Goal: Task Accomplishment & Management: Manage account settings

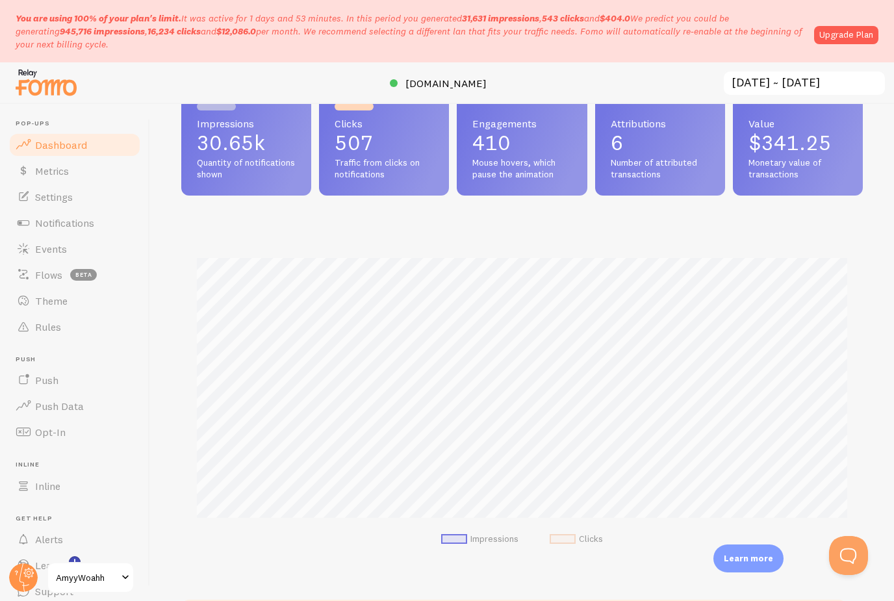
scroll to position [29, 0]
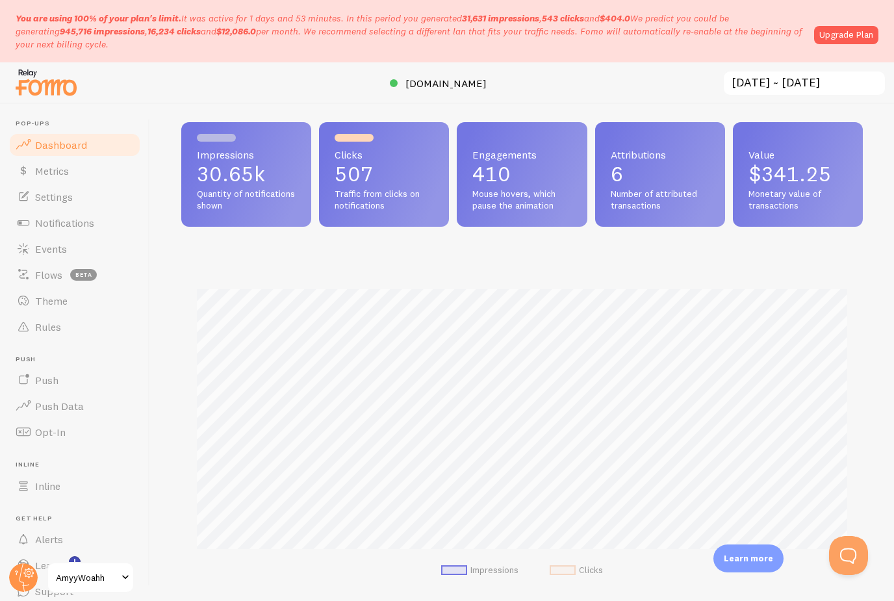
click at [374, 154] on span "Clicks" at bounding box center [384, 154] width 99 height 10
click at [387, 171] on p "507" at bounding box center [384, 174] width 99 height 21
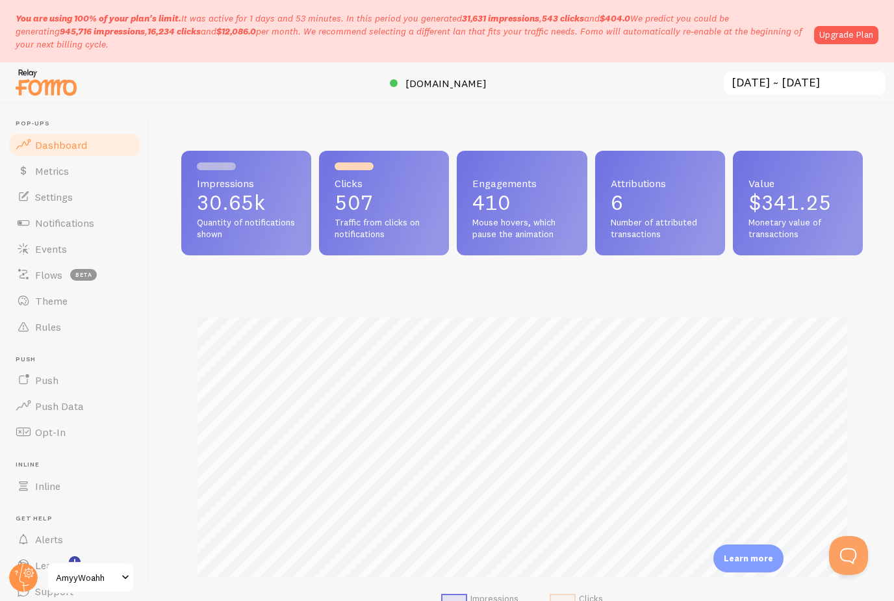
scroll to position [0, 0]
click at [848, 26] on link "Upgrade Plan" at bounding box center [846, 35] width 64 height 18
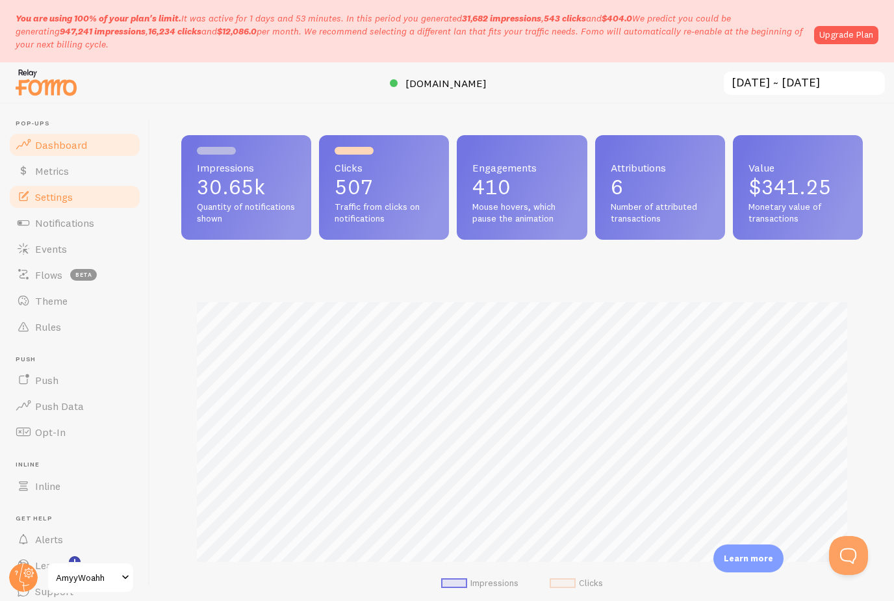
click at [68, 200] on span "Settings" at bounding box center [54, 196] width 38 height 13
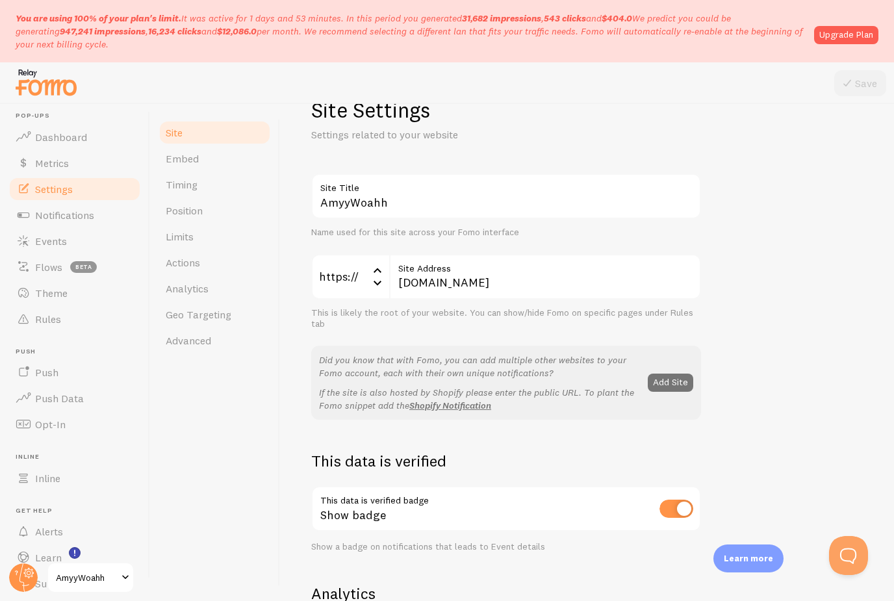
scroll to position [7, 0]
click at [43, 580] on span "Support" at bounding box center [54, 583] width 38 height 13
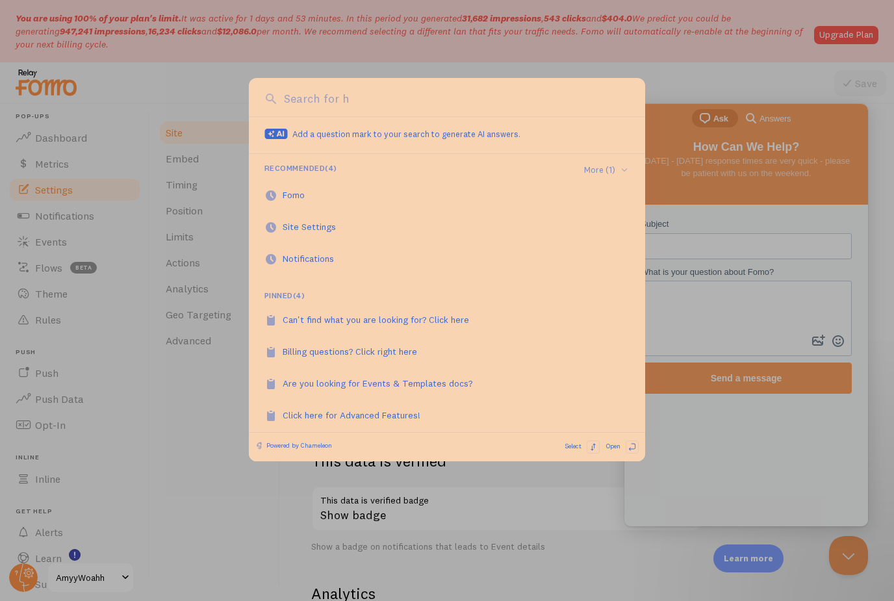
scroll to position [0, 0]
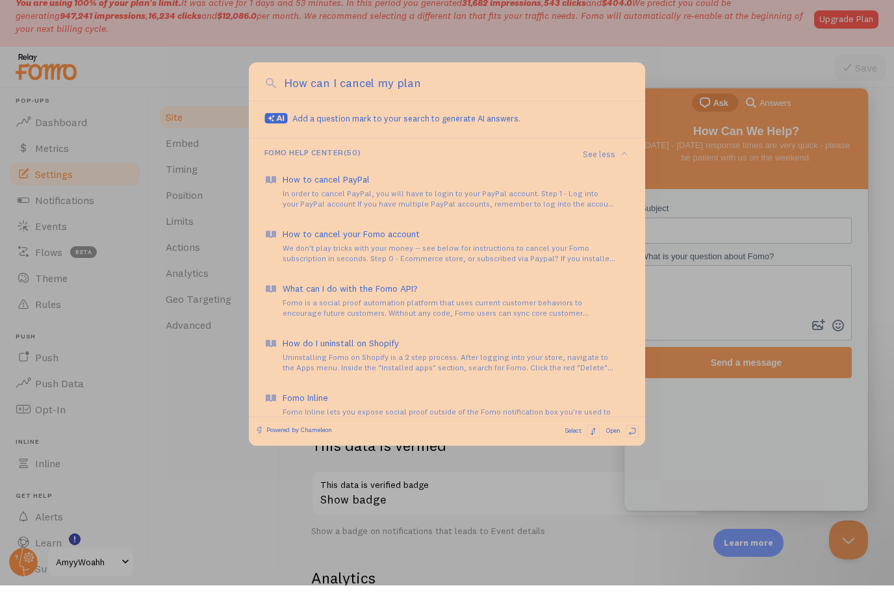
type input "How can I cancel my plan"
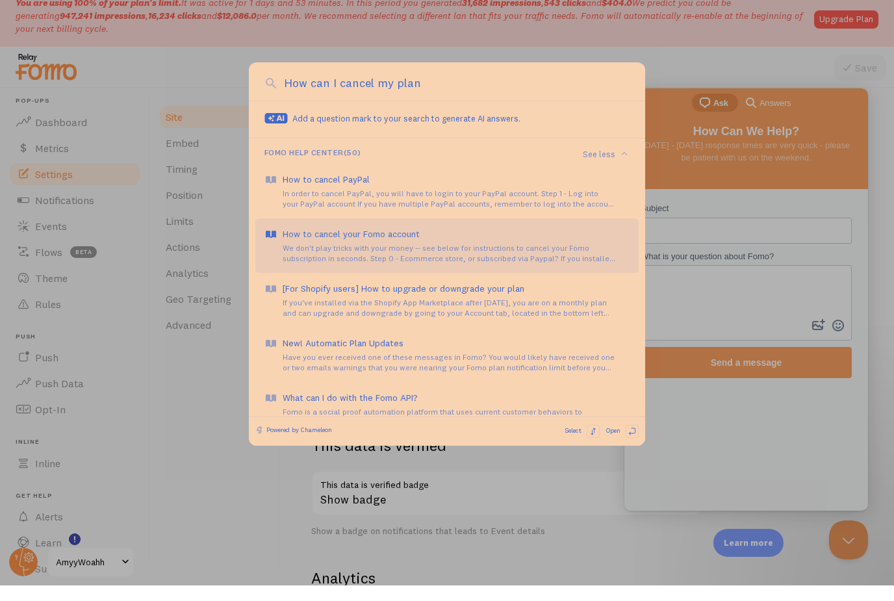
click at [359, 243] on div "How to cancel your Fomo account" at bounding box center [456, 249] width 347 height 13
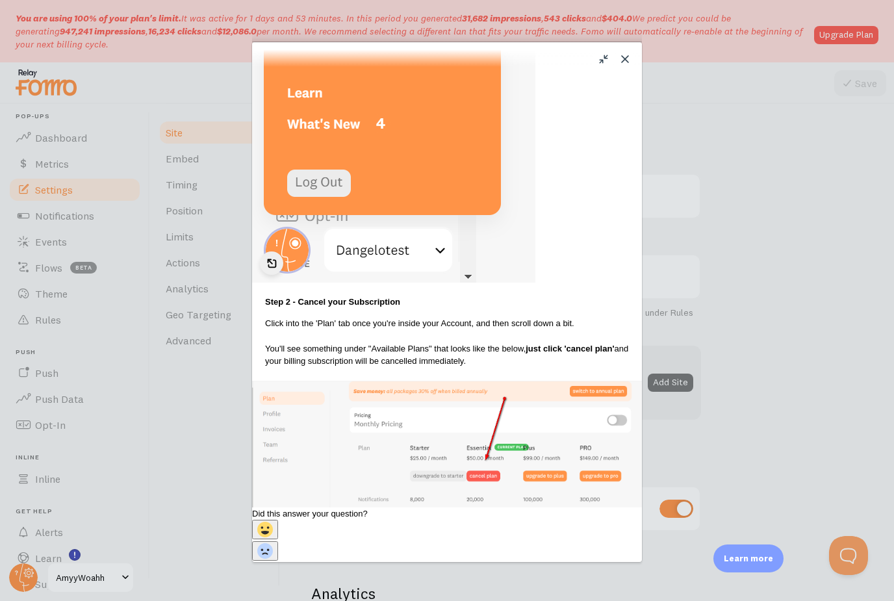
scroll to position [726, 0]
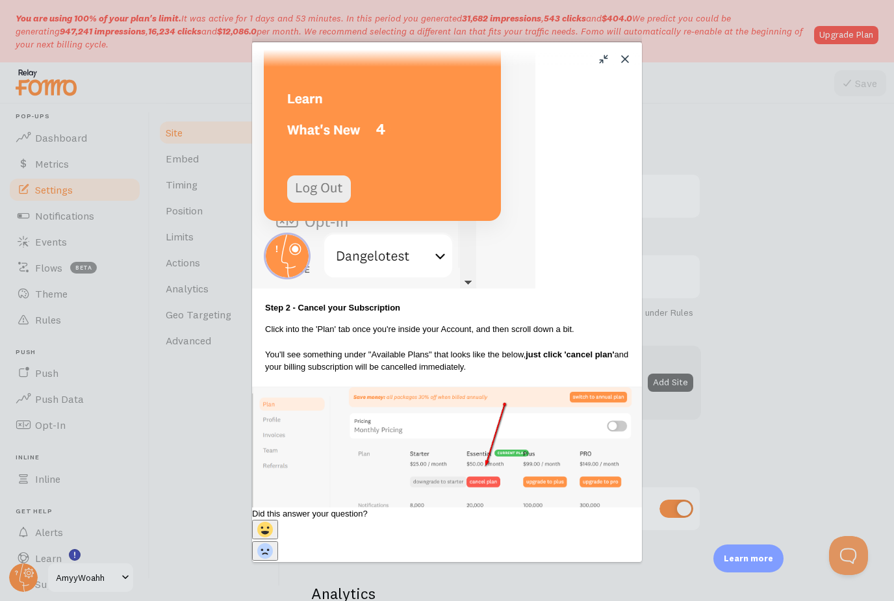
click at [122, 579] on div "Close u How to cancel your Fomo account How to cancel your Fomo account Open in…" at bounding box center [447, 300] width 894 height 601
click at [125, 577] on div "Close u How to cancel your Fomo account How to cancel your Fomo account Open in…" at bounding box center [447, 300] width 894 height 601
click at [623, 57] on button "Close" at bounding box center [625, 59] width 21 height 21
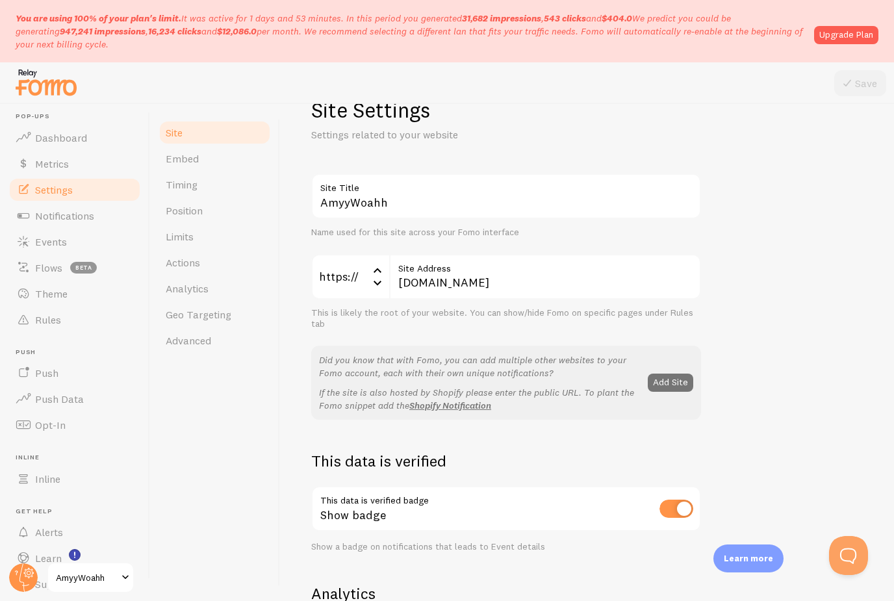
click at [125, 570] on span at bounding box center [126, 578] width 16 height 16
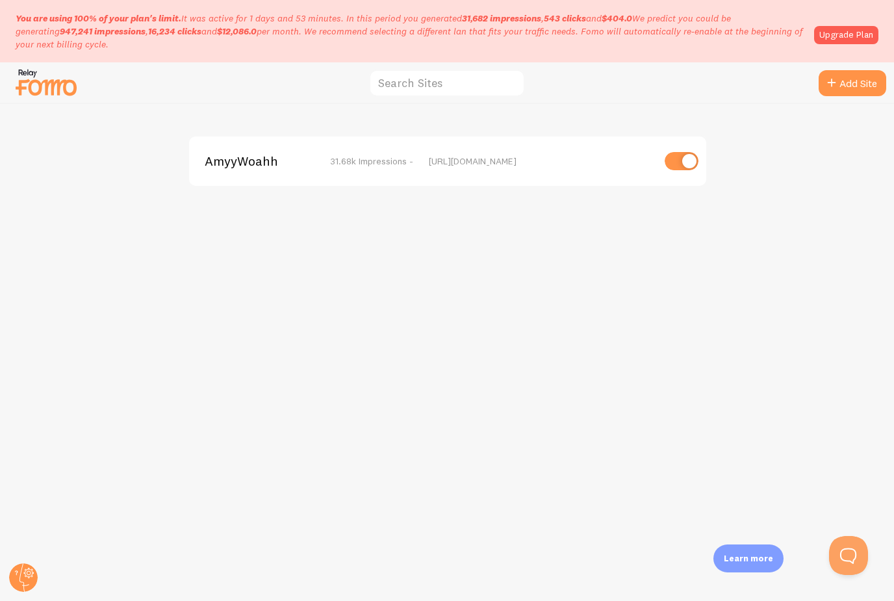
click at [411, 177] on div "AmyyWoahh 31.68k Impressions - https://amyywoahh.com" at bounding box center [447, 160] width 517 height 49
click at [364, 161] on span "31.68k Impressions -" at bounding box center [371, 161] width 83 height 12
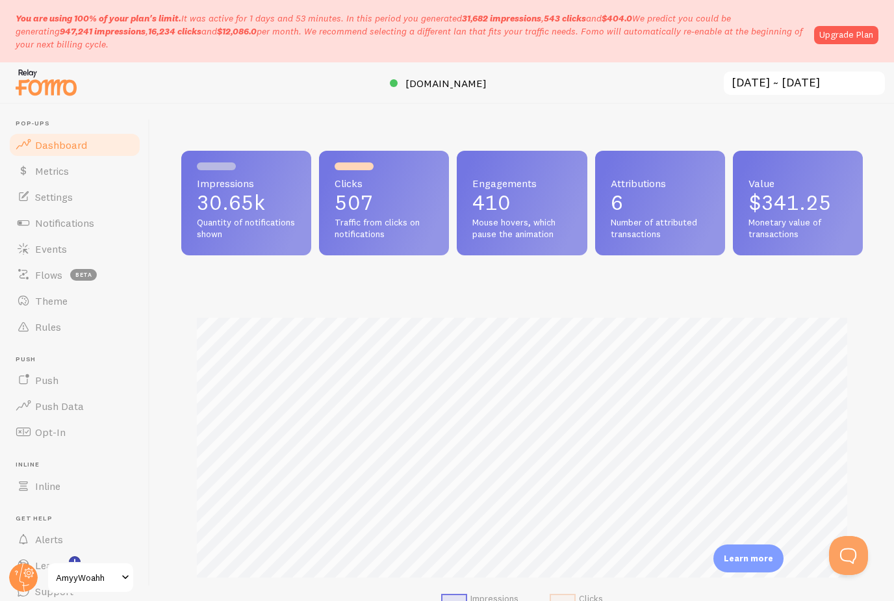
scroll to position [341, 681]
click at [60, 539] on span "Alerts" at bounding box center [49, 539] width 28 height 13
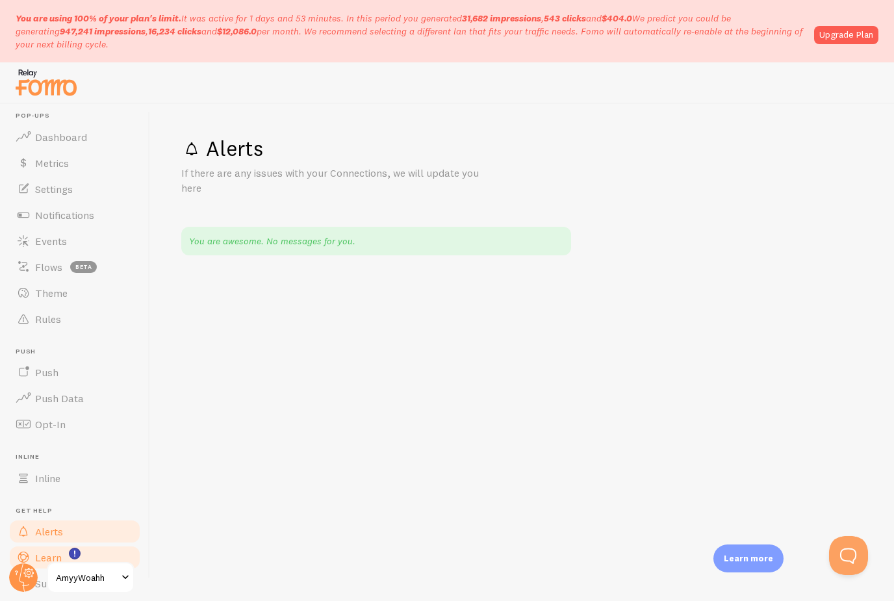
scroll to position [7, 0]
click at [47, 557] on span "Learn" at bounding box center [48, 558] width 27 height 13
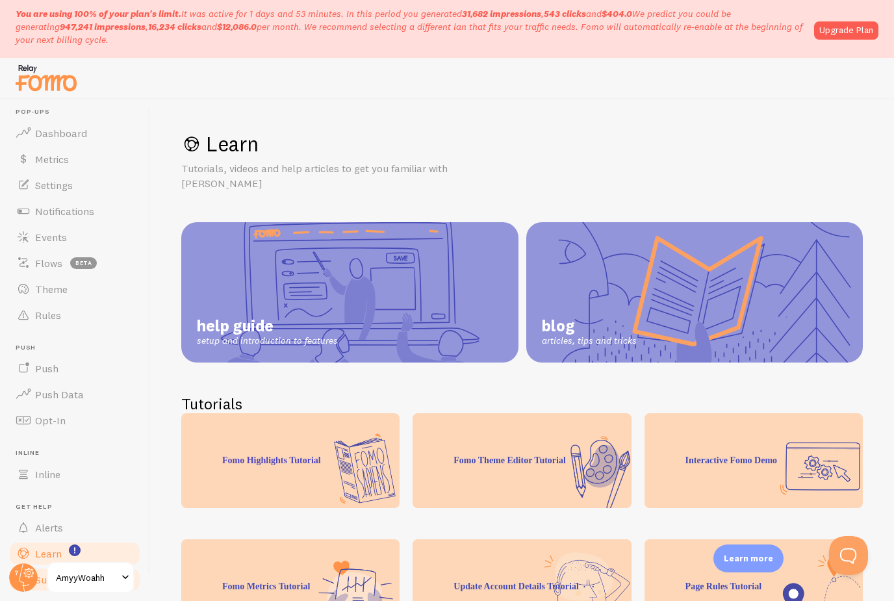
click at [54, 582] on span "Support" at bounding box center [54, 579] width 38 height 13
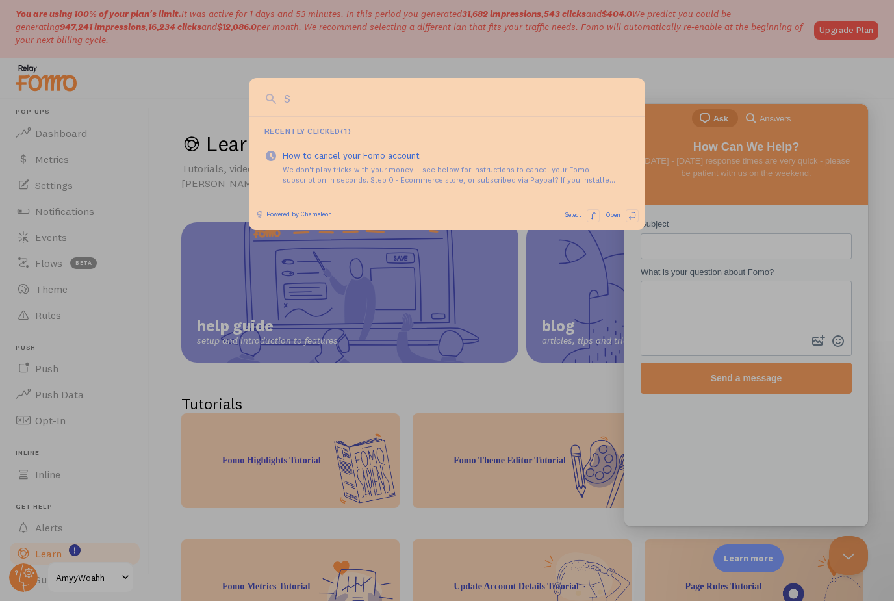
scroll to position [4, 0]
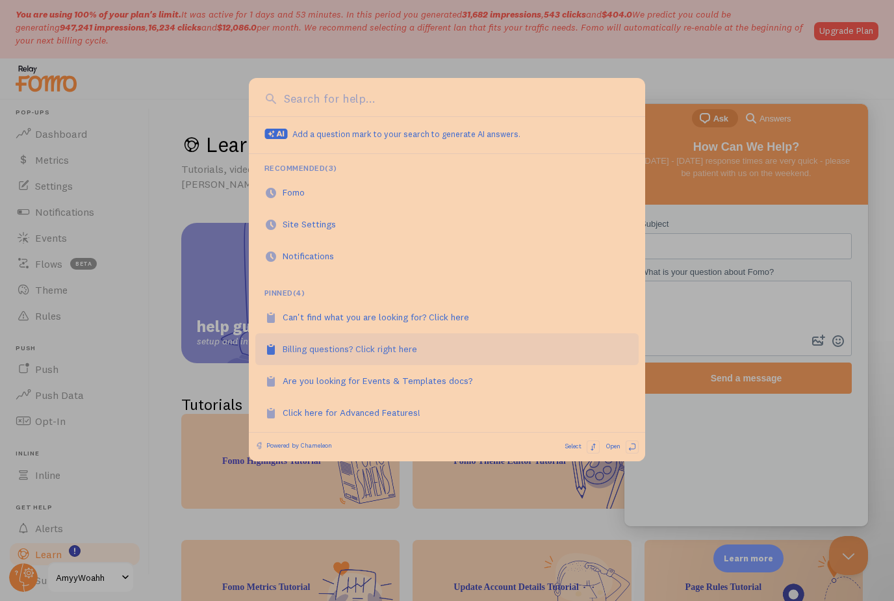
click at [379, 345] on div "Billing questions? Click right here" at bounding box center [357, 348] width 149 height 13
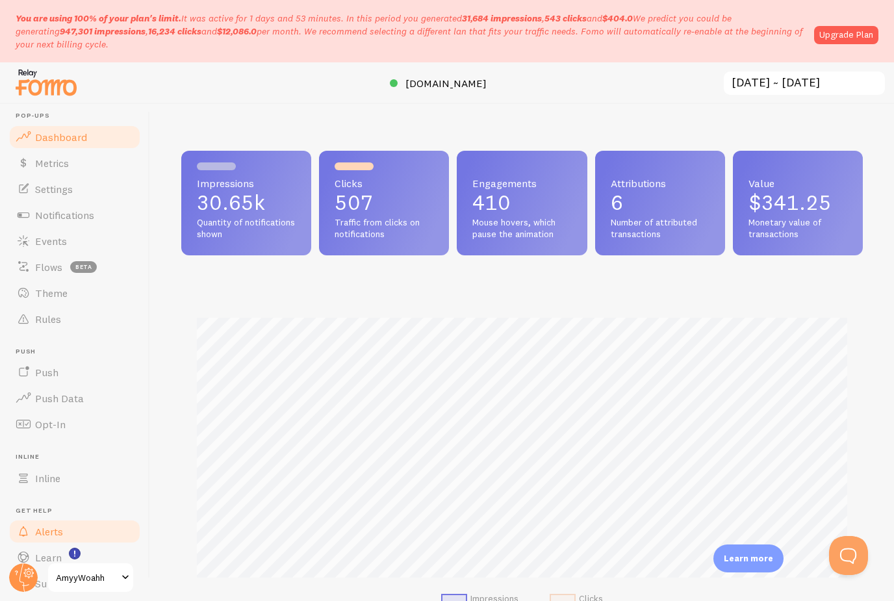
scroll to position [7, 0]
click at [29, 579] on circle at bounding box center [23, 577] width 29 height 29
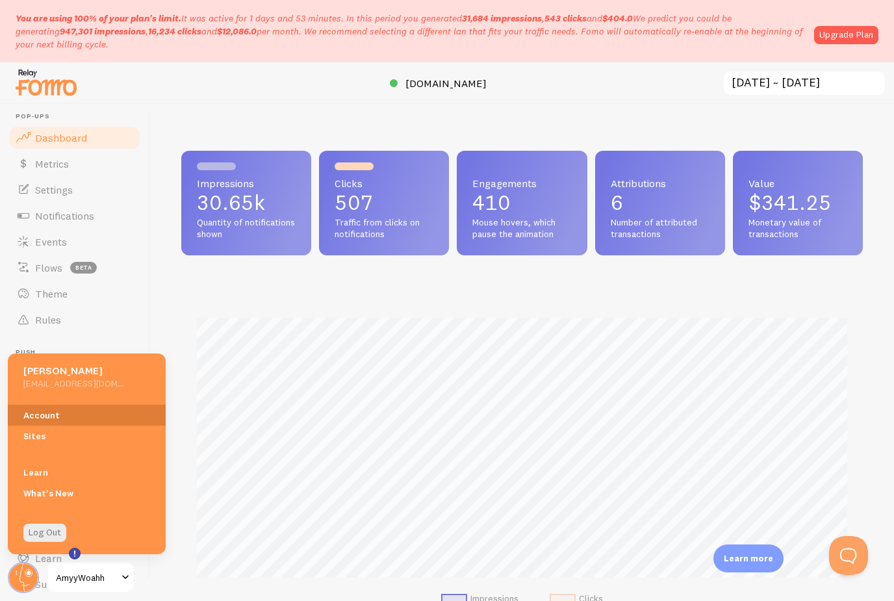
click at [61, 419] on link "Account" at bounding box center [87, 415] width 158 height 21
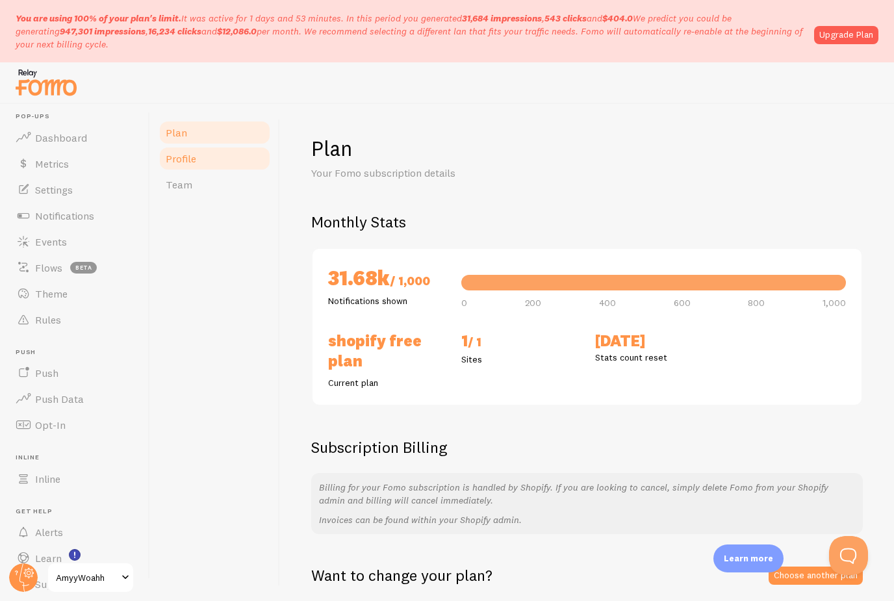
click at [199, 150] on link "Profile" at bounding box center [215, 159] width 114 height 26
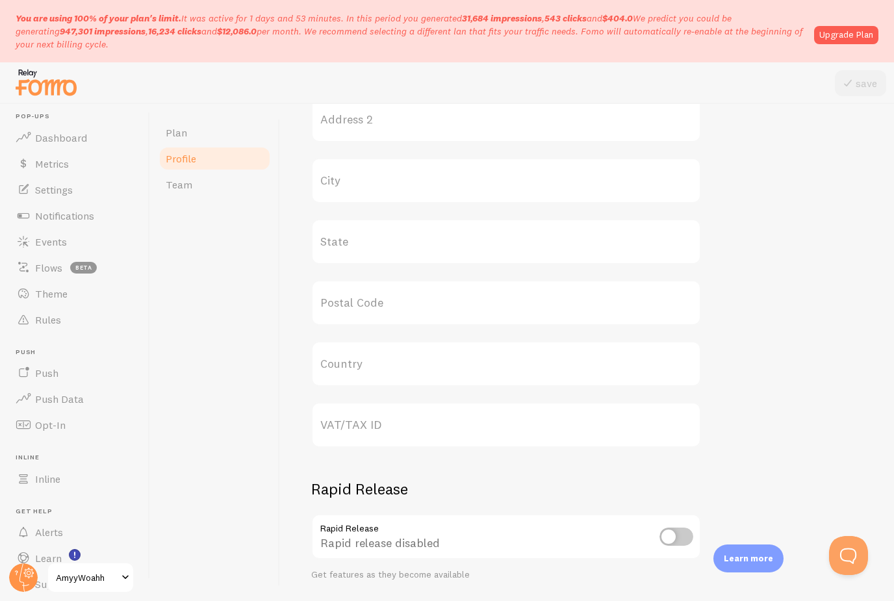
scroll to position [529, 0]
click at [190, 178] on span "Team" at bounding box center [179, 184] width 27 height 13
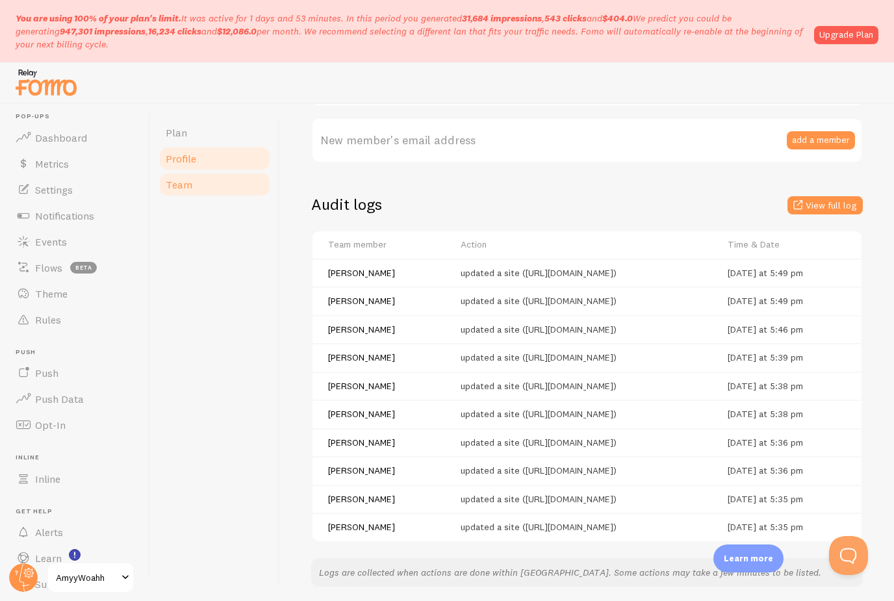
click at [205, 161] on link "Profile" at bounding box center [215, 159] width 114 height 26
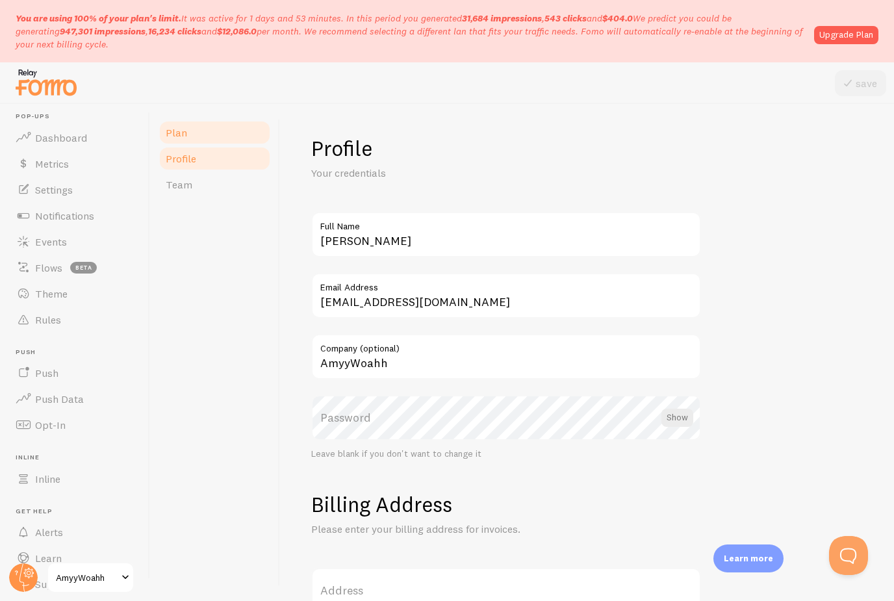
click at [209, 139] on link "Plan" at bounding box center [215, 133] width 114 height 26
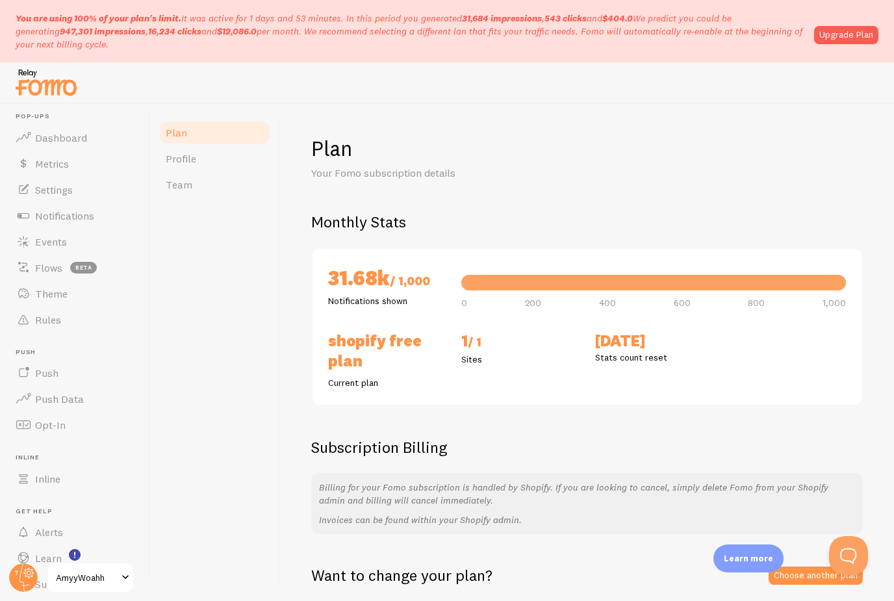
scroll to position [42, 0]
click at [819, 566] on link "Choose another plan" at bounding box center [815, 575] width 94 height 18
